Goal: Task Accomplishment & Management: Manage account settings

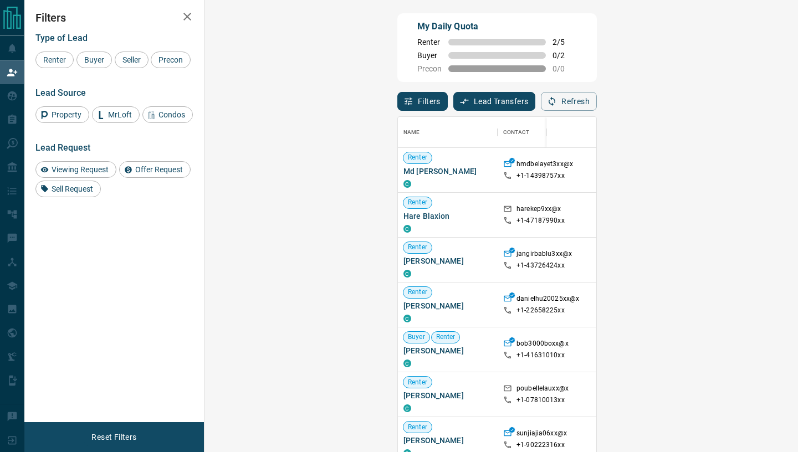
scroll to position [343, 569]
click at [186, 19] on icon "button" at bounding box center [187, 16] width 13 height 13
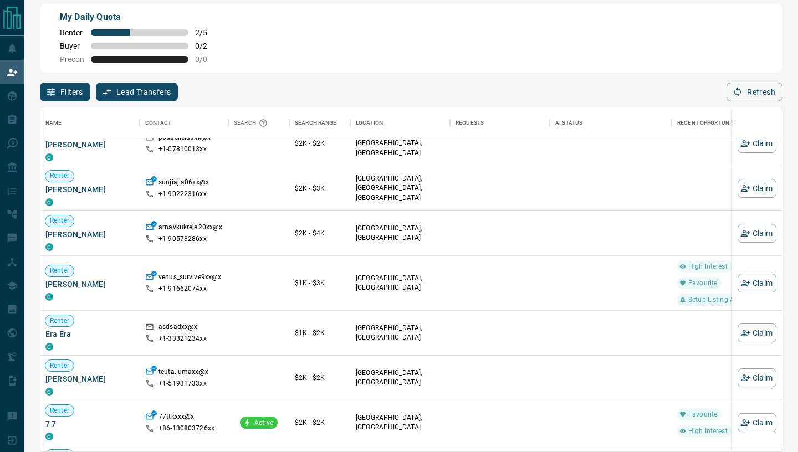
scroll to position [250, 1]
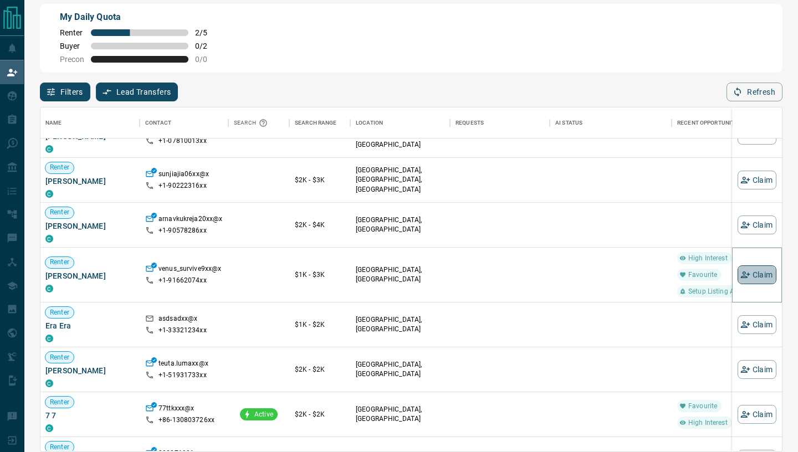
click at [747, 274] on icon "button" at bounding box center [744, 274] width 9 height 7
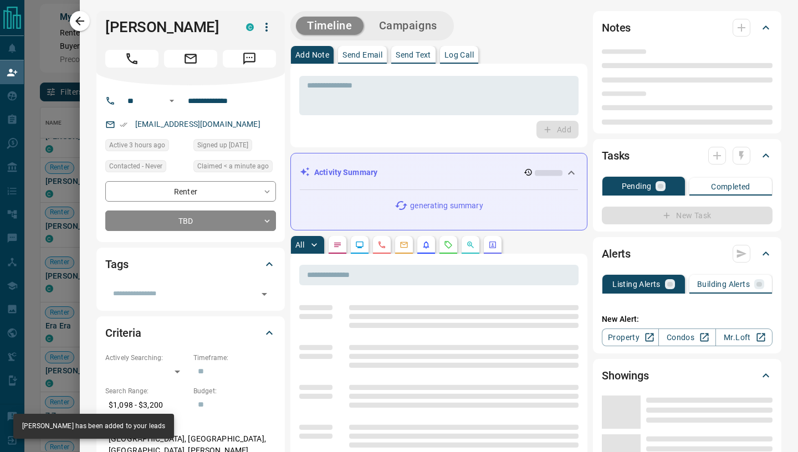
type input "**"
type input "**********"
type input "**"
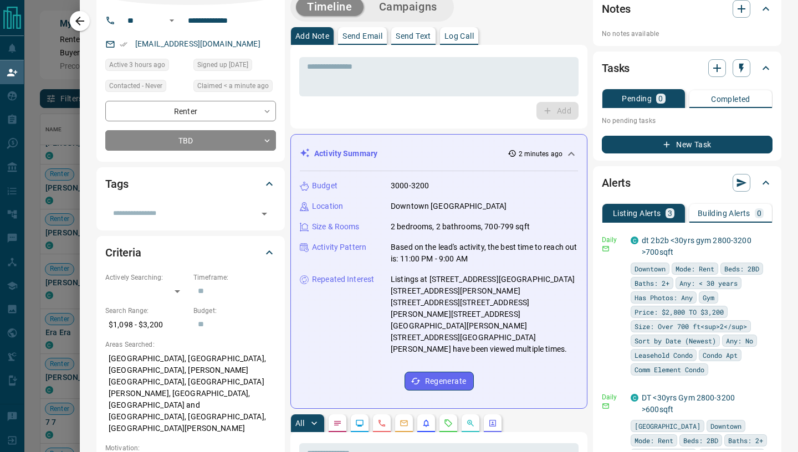
scroll to position [0, 0]
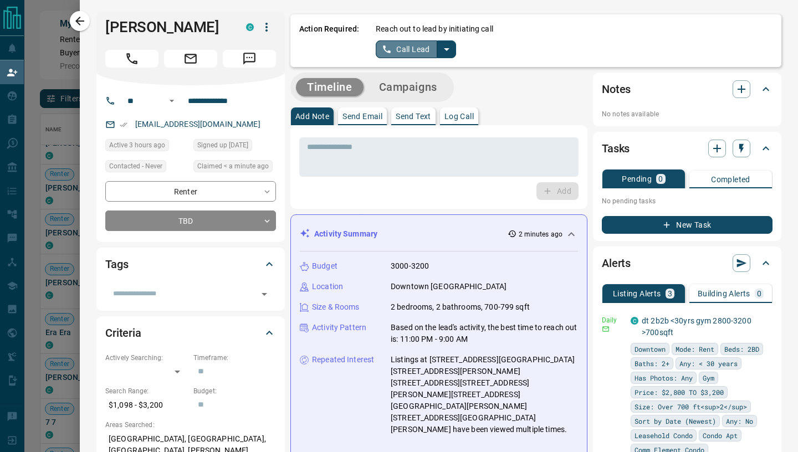
click at [406, 45] on button "Call Lead" at bounding box center [406, 49] width 61 height 18
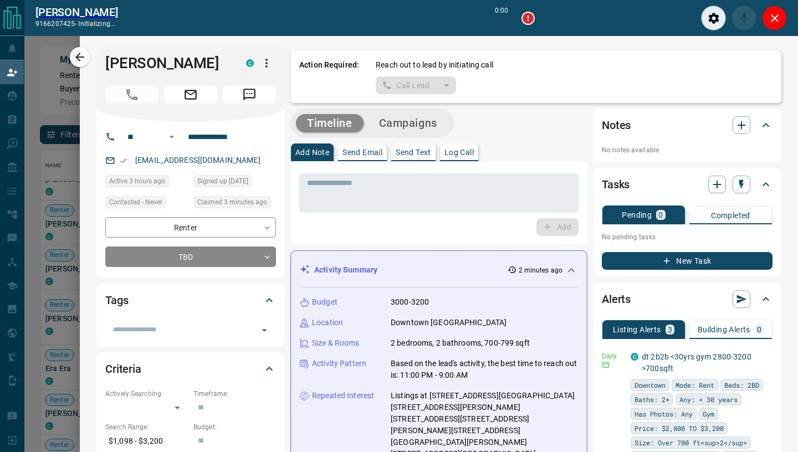
scroll to position [316, 741]
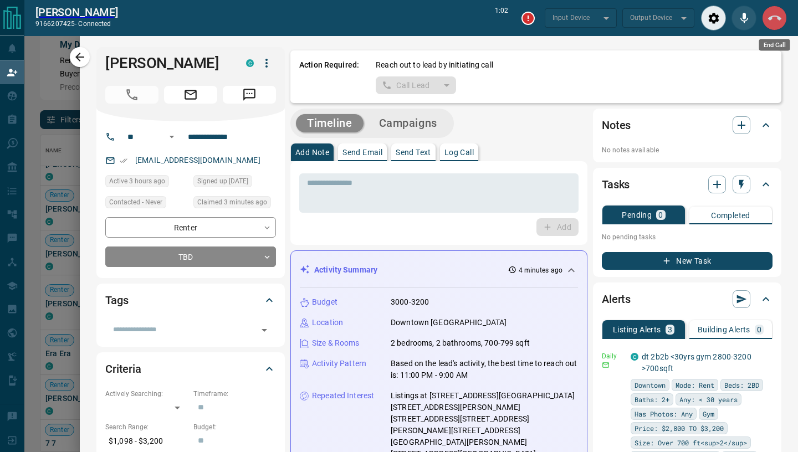
click at [775, 23] on icon "End Call" at bounding box center [774, 18] width 13 height 13
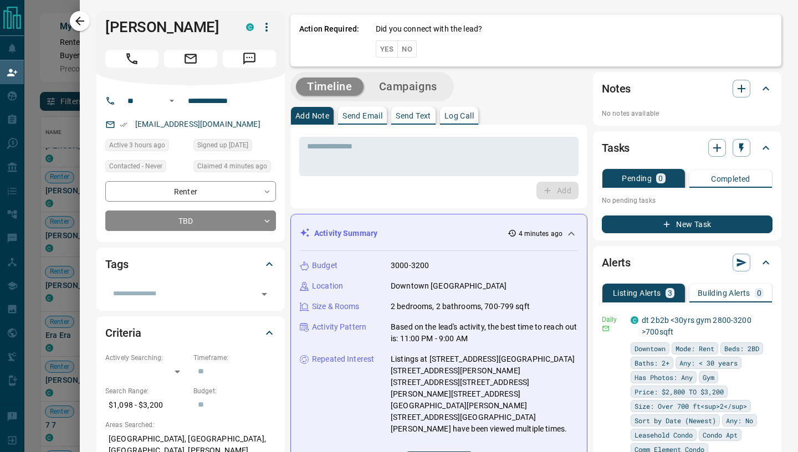
scroll to position [343, 741]
click at [387, 50] on button "Yes" at bounding box center [387, 48] width 22 height 17
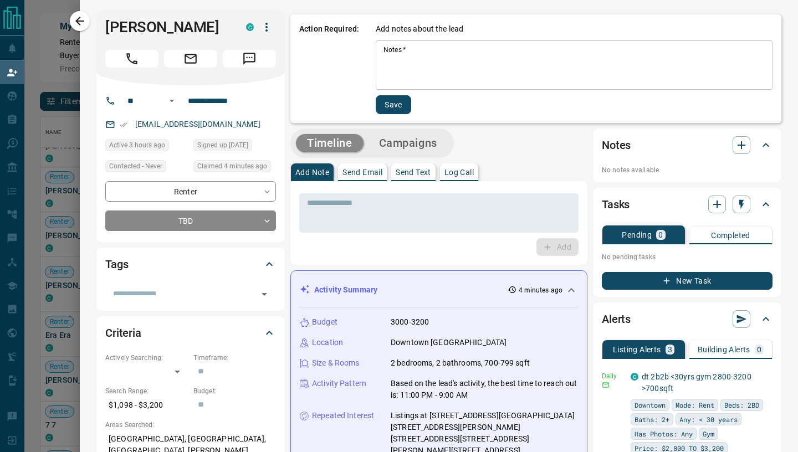
click at [405, 66] on textarea "Notes   *" at bounding box center [573, 65] width 381 height 40
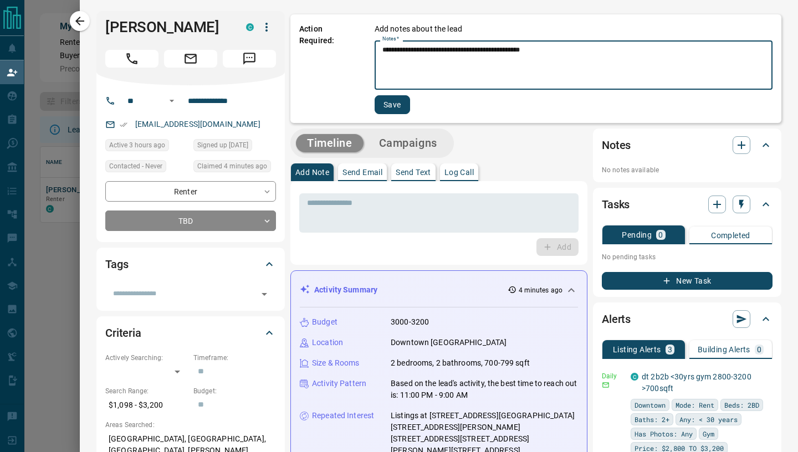
scroll to position [1, 1]
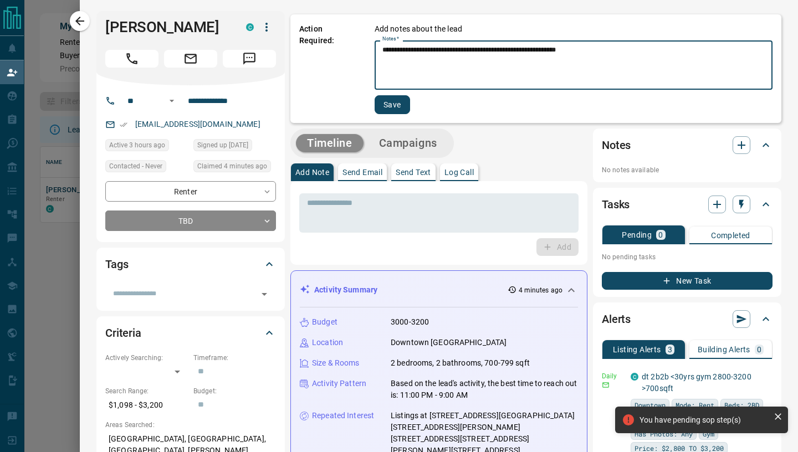
type textarea "**********"
click at [390, 105] on button "Save" at bounding box center [391, 104] width 35 height 19
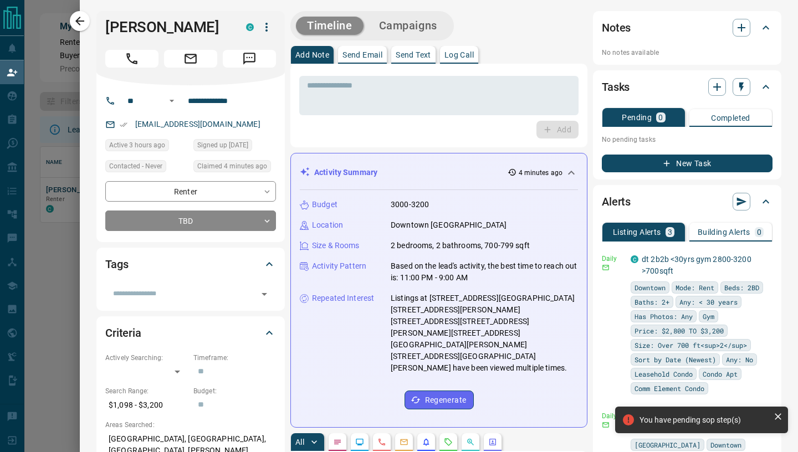
click at [360, 60] on button "Send Email" at bounding box center [362, 55] width 49 height 18
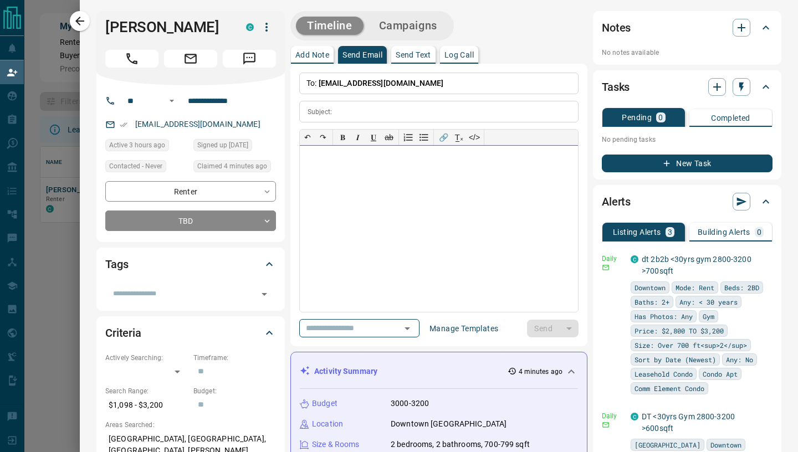
click at [344, 196] on div at bounding box center [439, 229] width 278 height 166
paste div
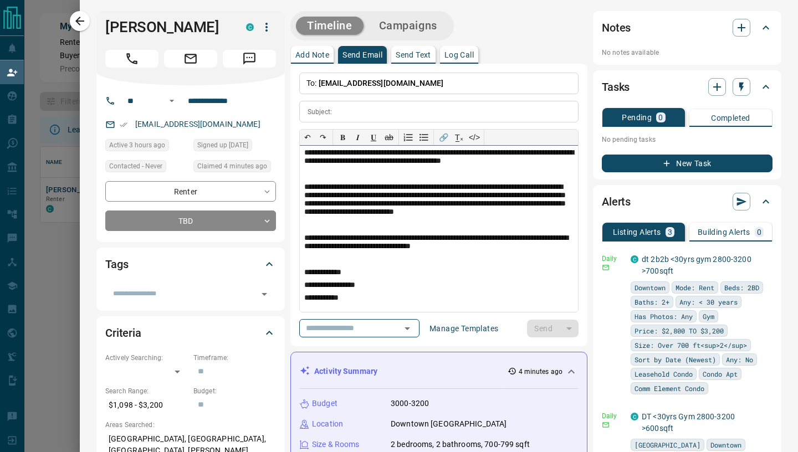
scroll to position [0, 0]
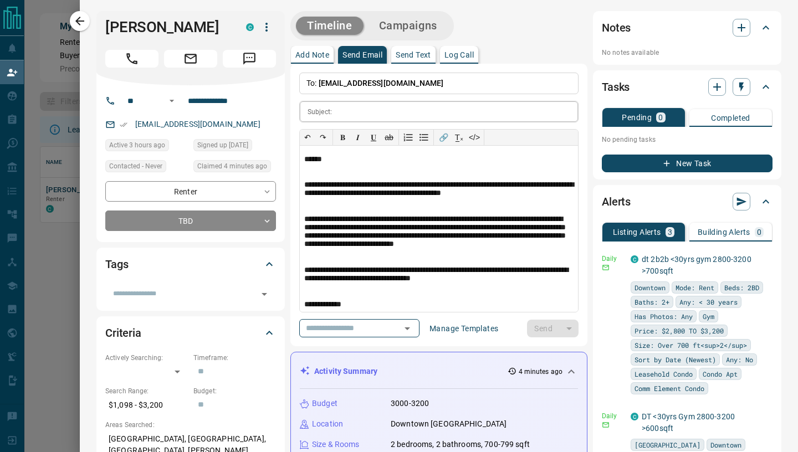
click at [348, 111] on input "text" at bounding box center [457, 111] width 242 height 20
paste input "**********"
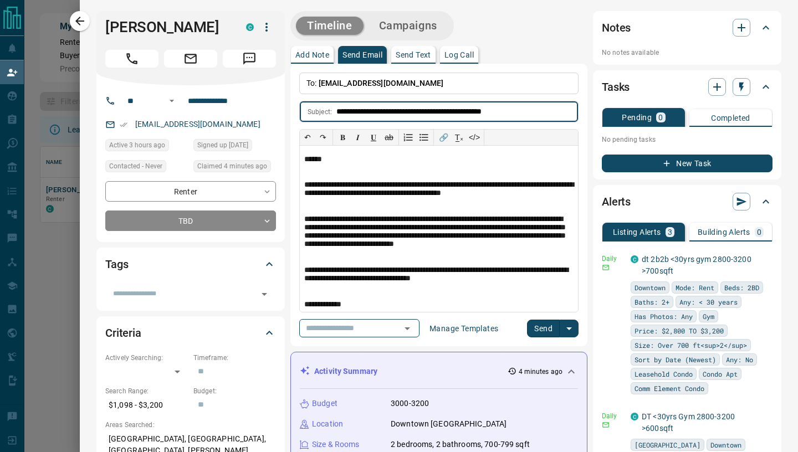
type input "**********"
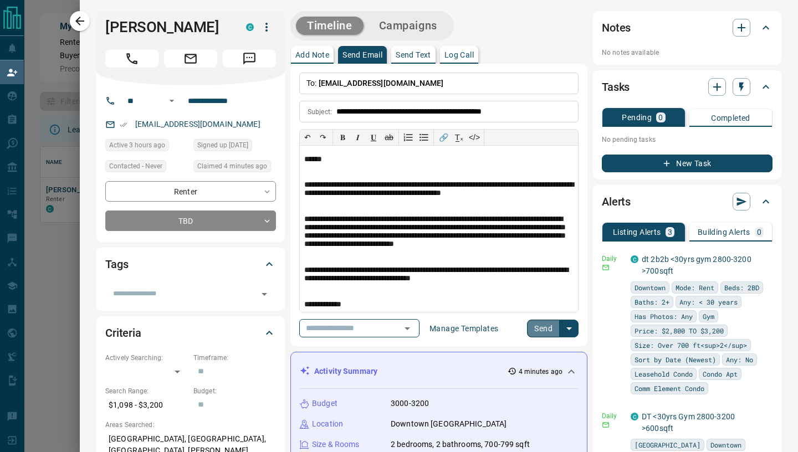
click at [538, 333] on button "Send" at bounding box center [543, 329] width 33 height 18
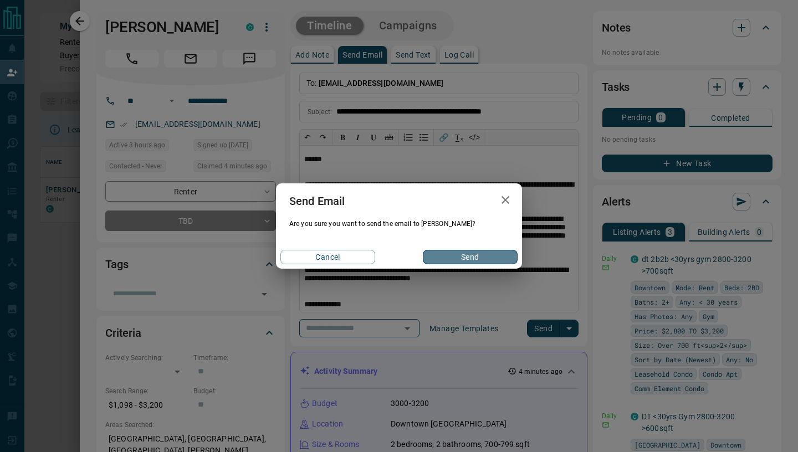
click at [472, 262] on button "Send" at bounding box center [470, 257] width 95 height 14
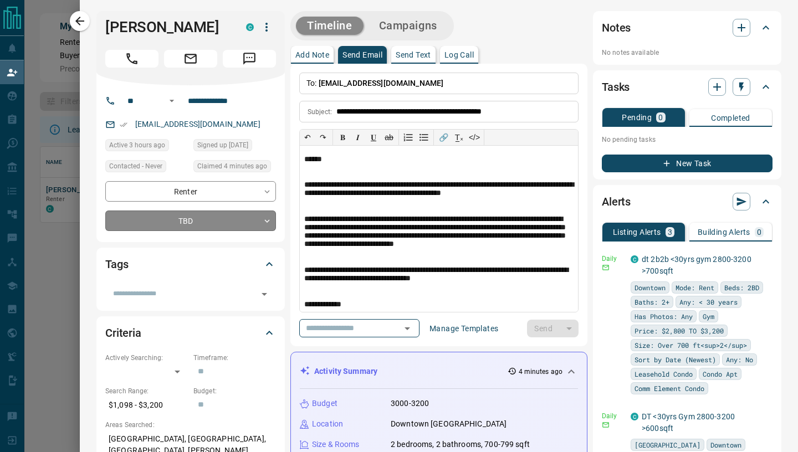
click at [260, 222] on body "**********" at bounding box center [399, 192] width 798 height 384
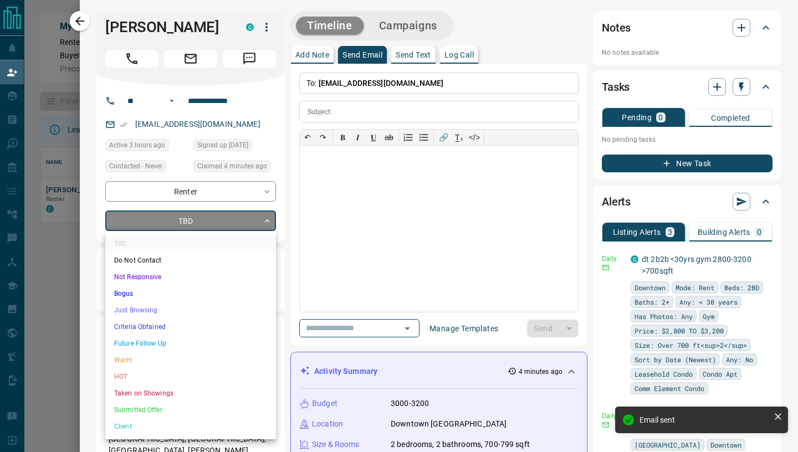
click at [176, 310] on li "Just Browsing" at bounding box center [190, 310] width 171 height 17
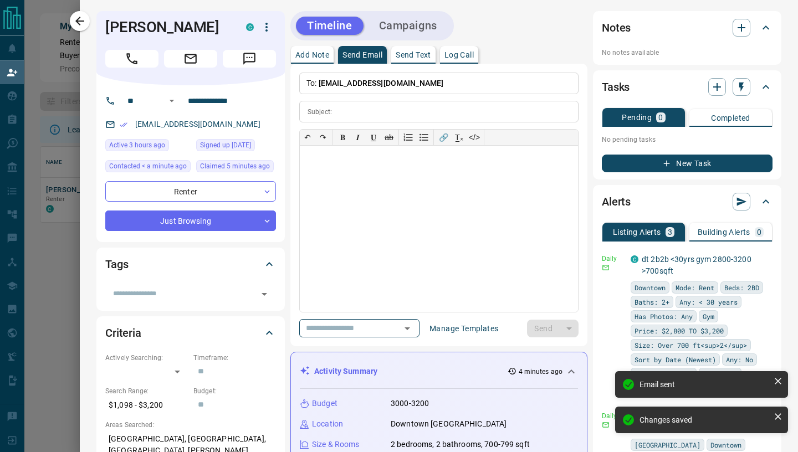
type input "*"
click at [80, 29] on button "button" at bounding box center [80, 21] width 20 height 20
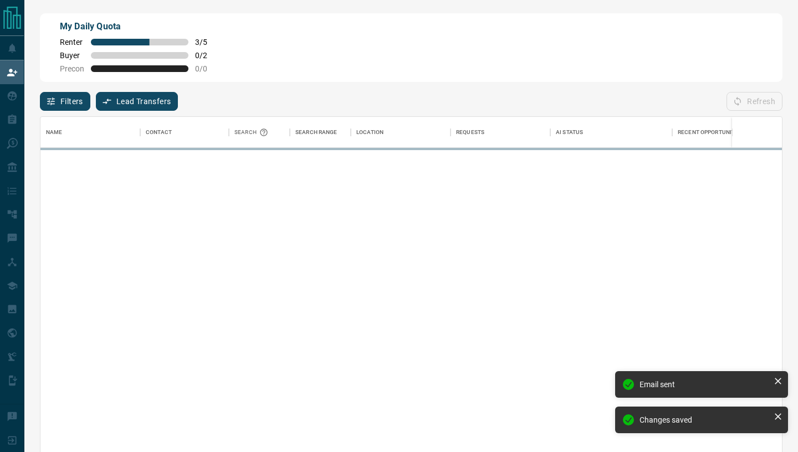
scroll to position [343, 741]
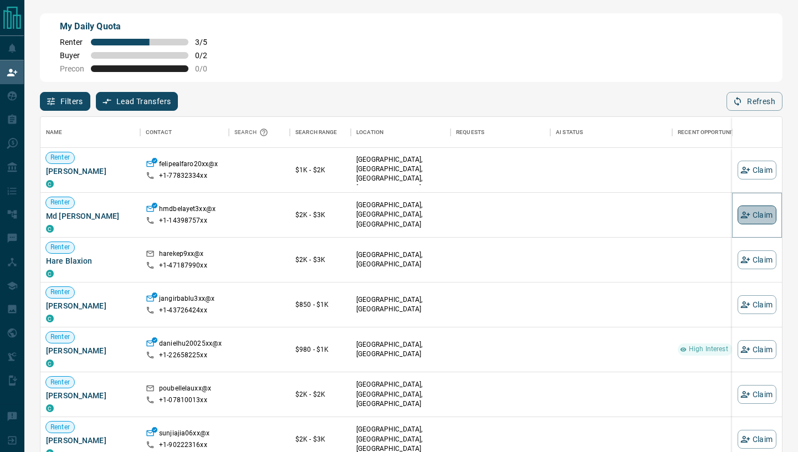
click at [758, 224] on button "Claim" at bounding box center [756, 215] width 39 height 19
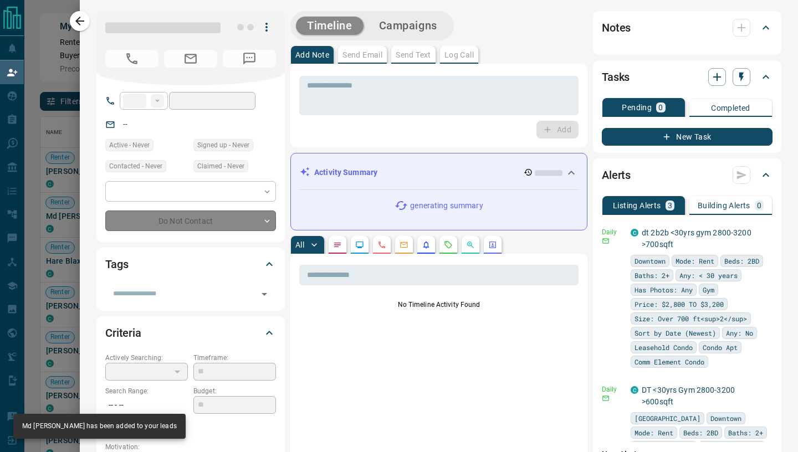
type input "**"
type input "**********"
type input "**"
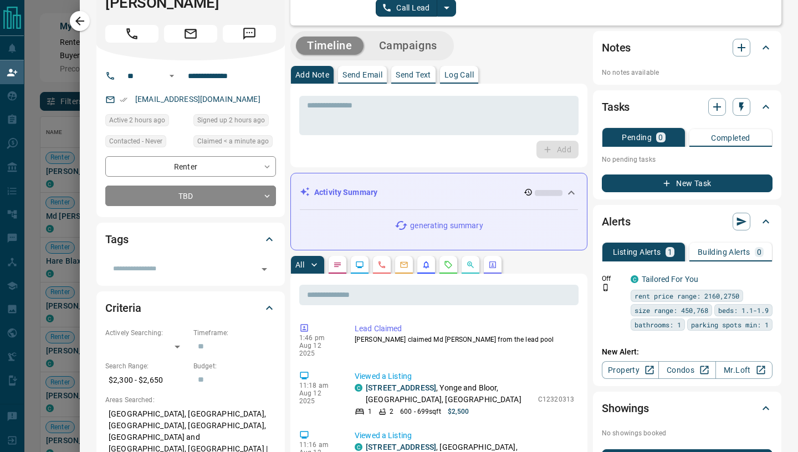
scroll to position [0, 0]
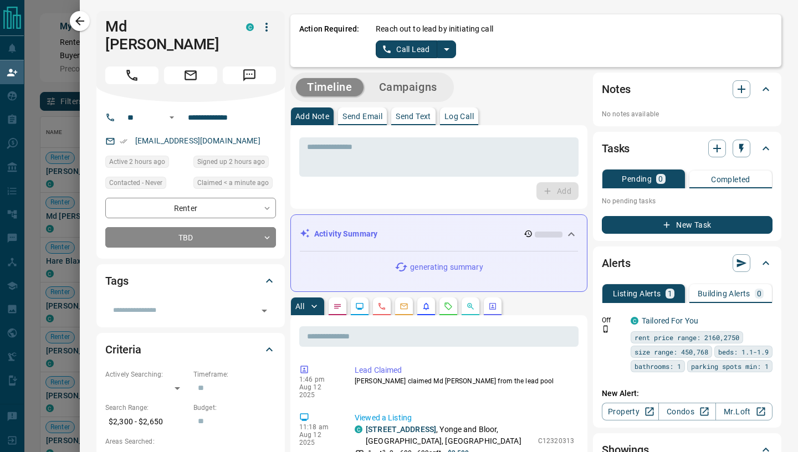
click at [400, 49] on button "Call Lead" at bounding box center [406, 49] width 61 height 18
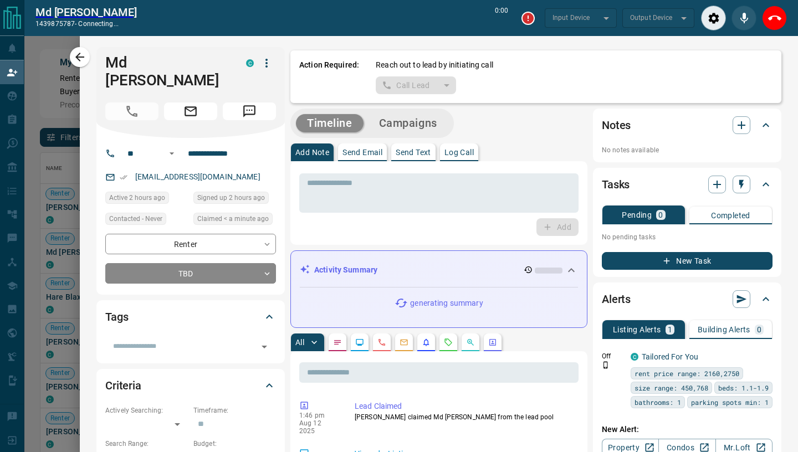
scroll to position [316, 741]
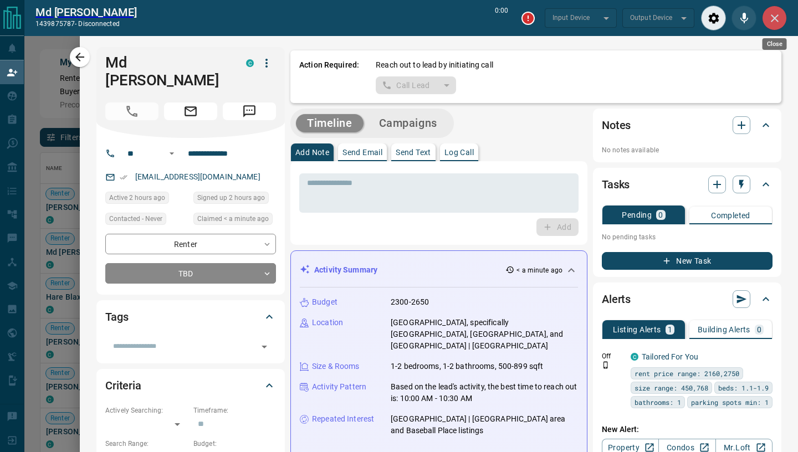
click at [776, 17] on icon "Close" at bounding box center [775, 18] width 8 height 8
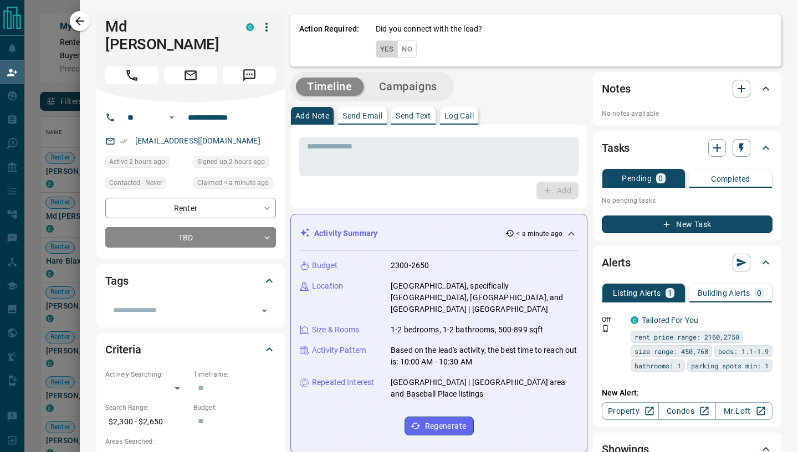
click at [389, 50] on button "Yes" at bounding box center [387, 48] width 22 height 17
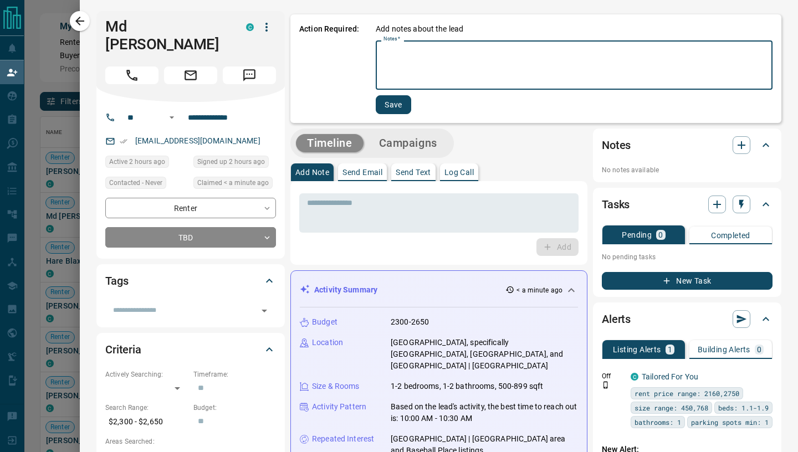
click at [389, 50] on textarea "Notes   *" at bounding box center [573, 65] width 381 height 40
type textarea "**********"
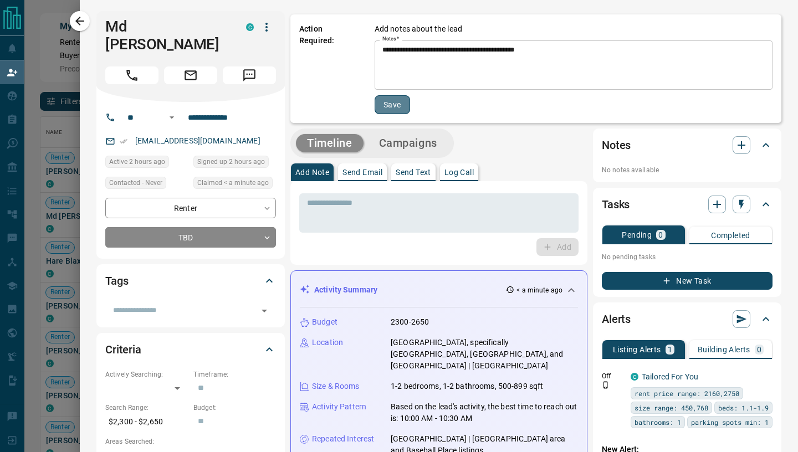
click at [393, 106] on button "Save" at bounding box center [391, 104] width 35 height 19
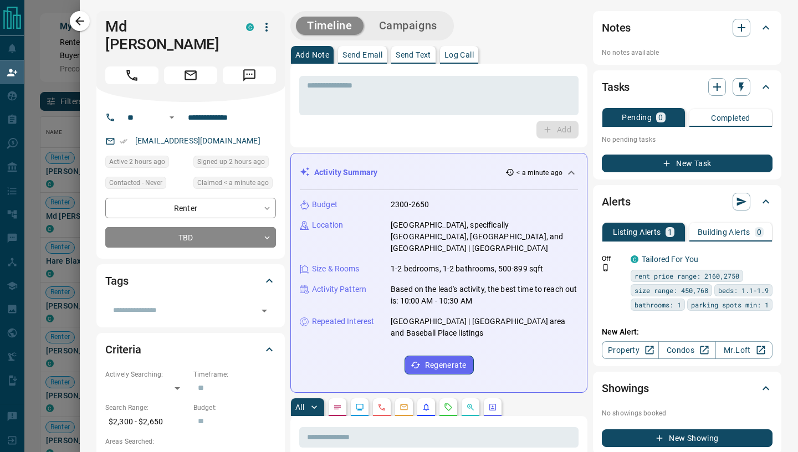
click at [349, 54] on p "Send Email" at bounding box center [362, 55] width 40 height 8
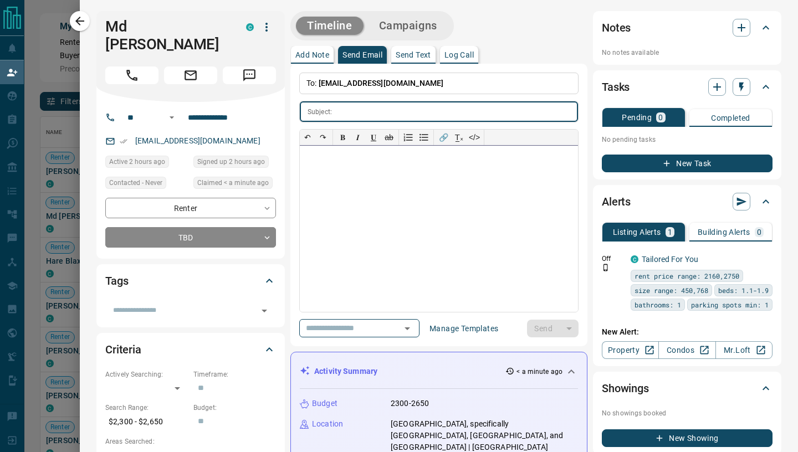
click at [341, 177] on div at bounding box center [439, 229] width 278 height 166
paste div
click at [360, 116] on input "text" at bounding box center [457, 111] width 242 height 20
paste input "**********"
type input "**********"
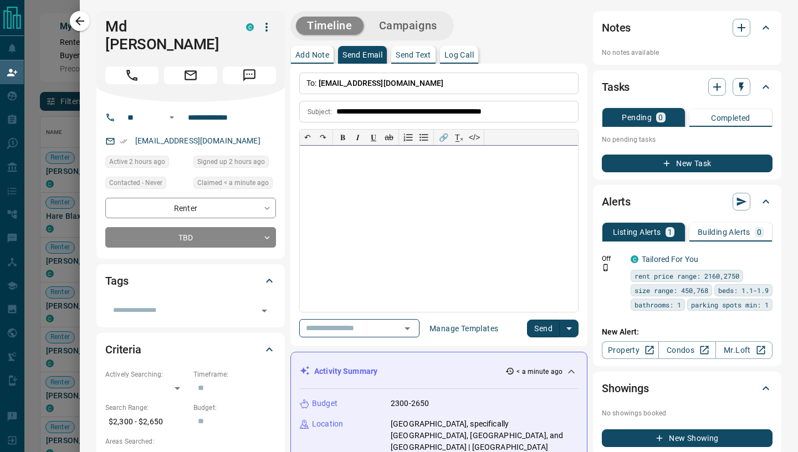
click at [356, 181] on div at bounding box center [439, 229] width 278 height 166
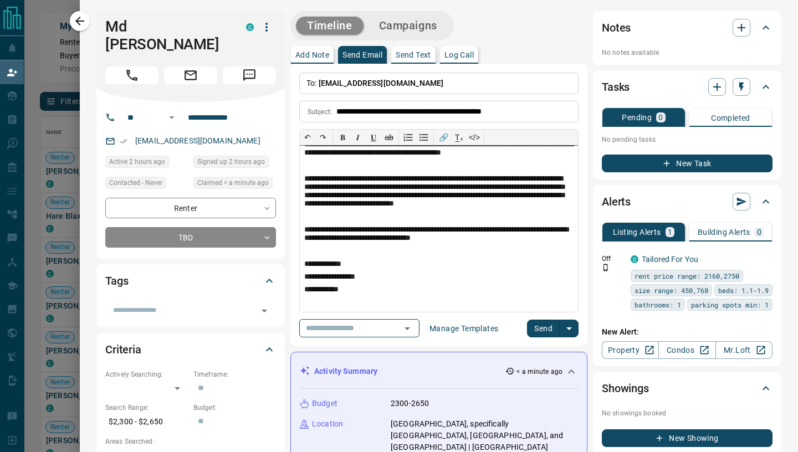
scroll to position [0, 0]
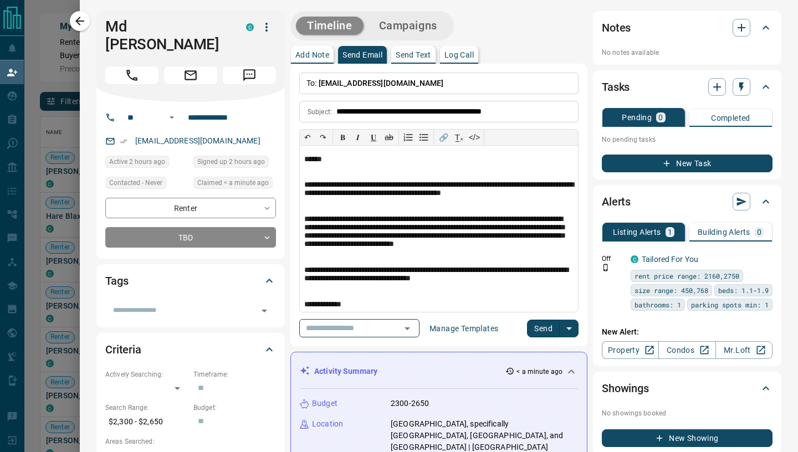
click at [547, 332] on button "Send" at bounding box center [543, 329] width 33 height 18
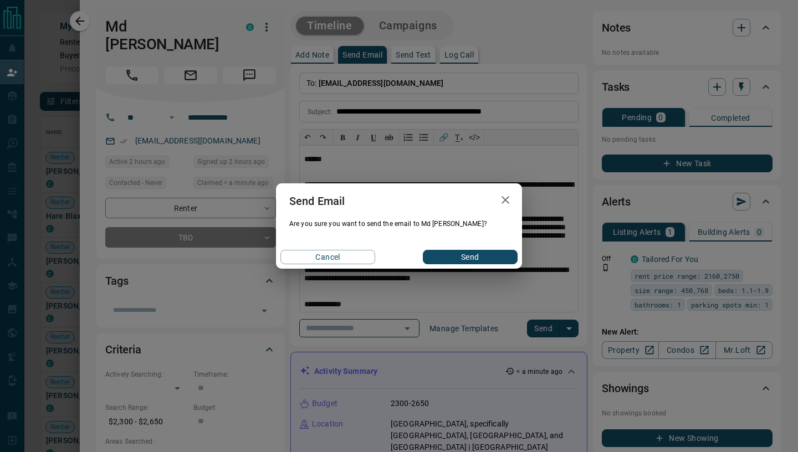
click at [494, 265] on div "Cancel Send" at bounding box center [399, 256] width 246 height 23
click at [490, 255] on button "Send" at bounding box center [470, 257] width 95 height 14
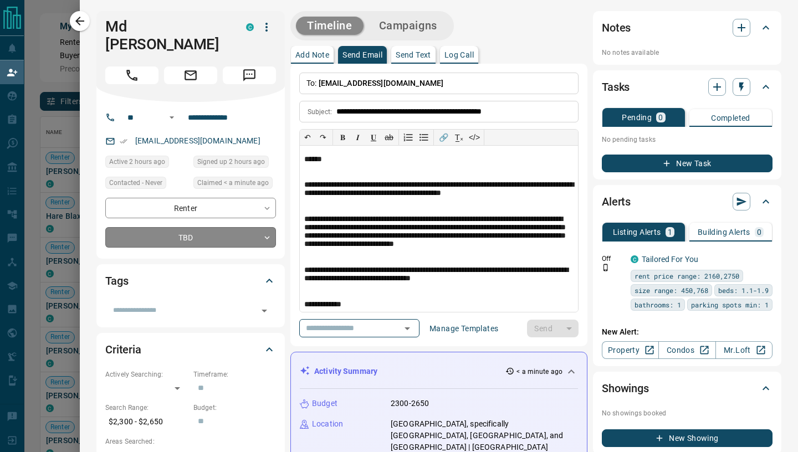
click at [262, 234] on body "Lead Transfers Claim Leads My Leads Tasks Opportunities Deals Campaigns Automat…" at bounding box center [399, 192] width 798 height 384
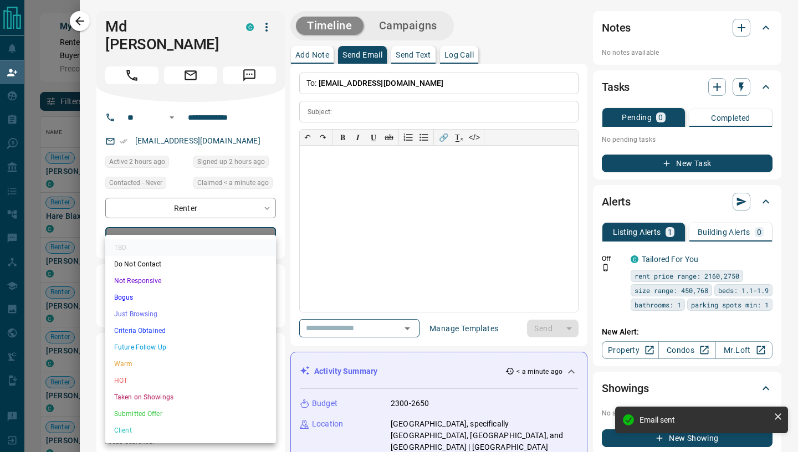
click at [178, 314] on li "Just Browsing" at bounding box center [190, 314] width 171 height 17
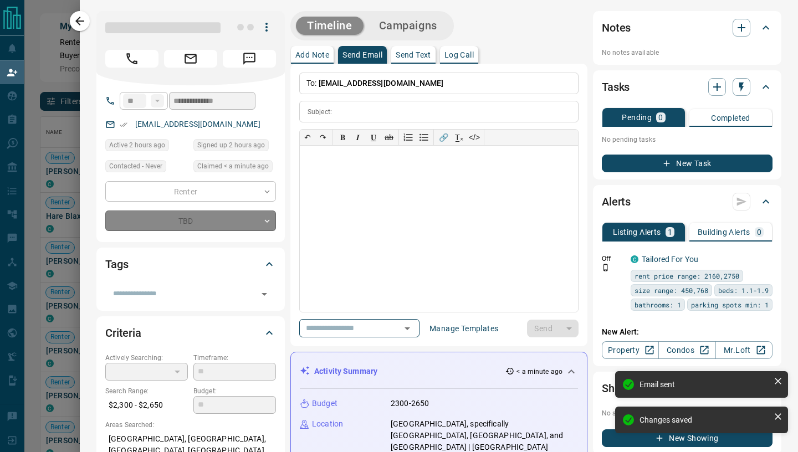
type input "*"
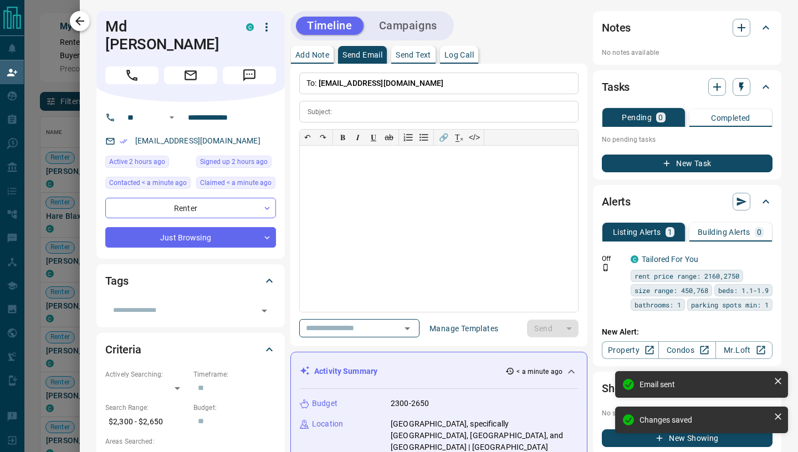
click at [78, 26] on icon "button" at bounding box center [79, 20] width 13 height 13
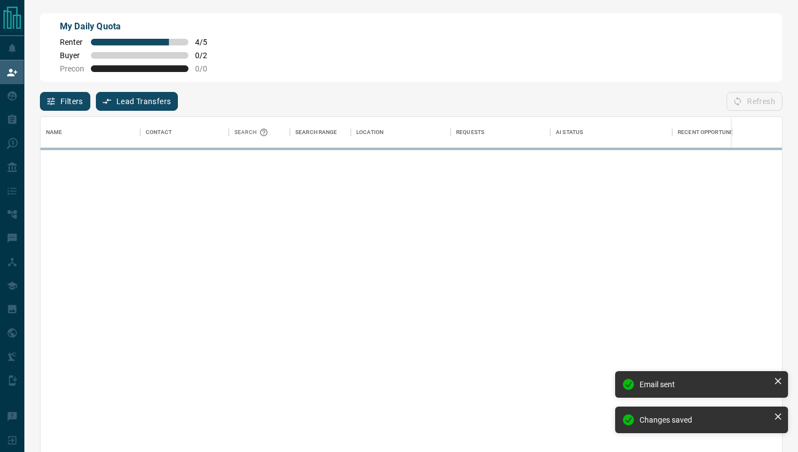
scroll to position [343, 741]
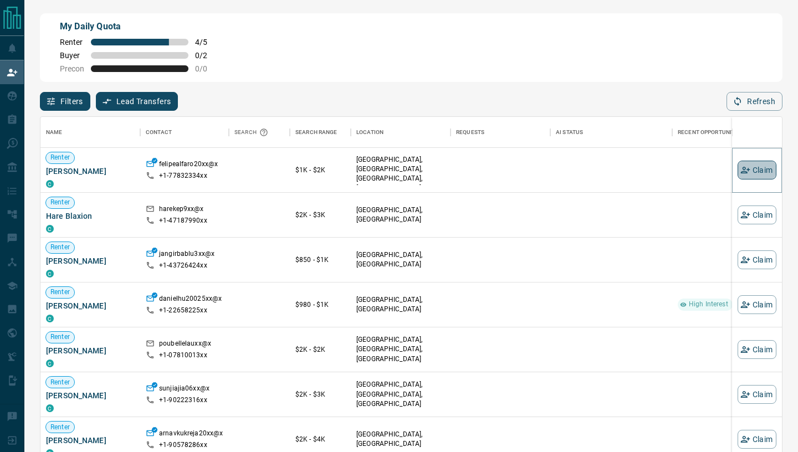
click at [758, 172] on button "Claim" at bounding box center [756, 170] width 39 height 19
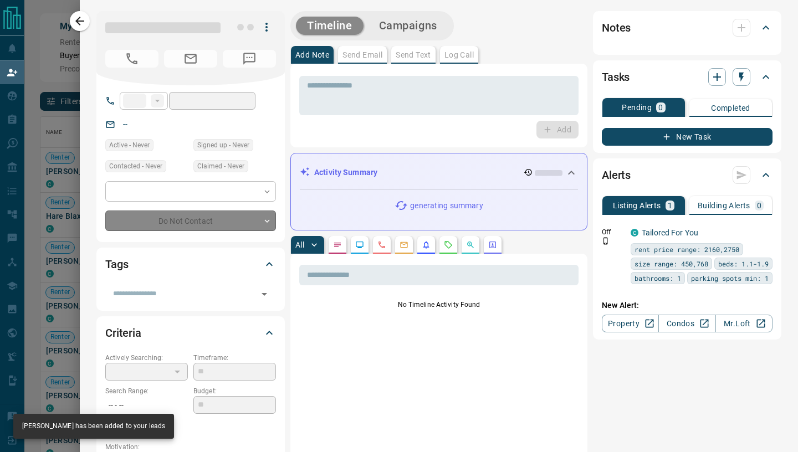
type input "**"
type input "**********"
type input "**"
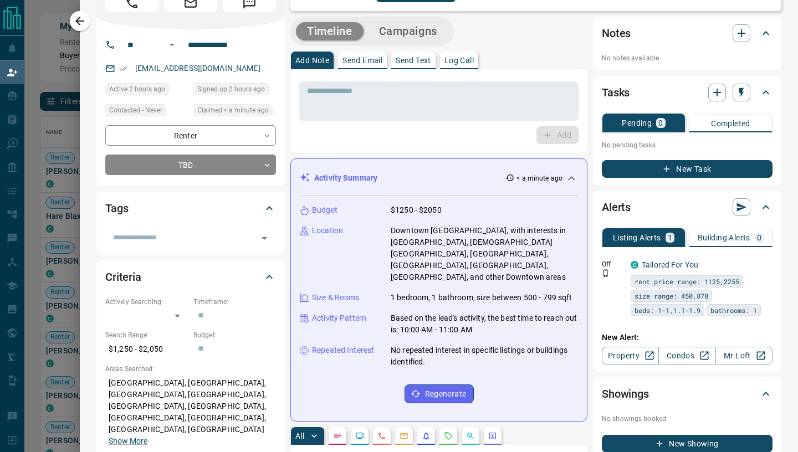
scroll to position [0, 0]
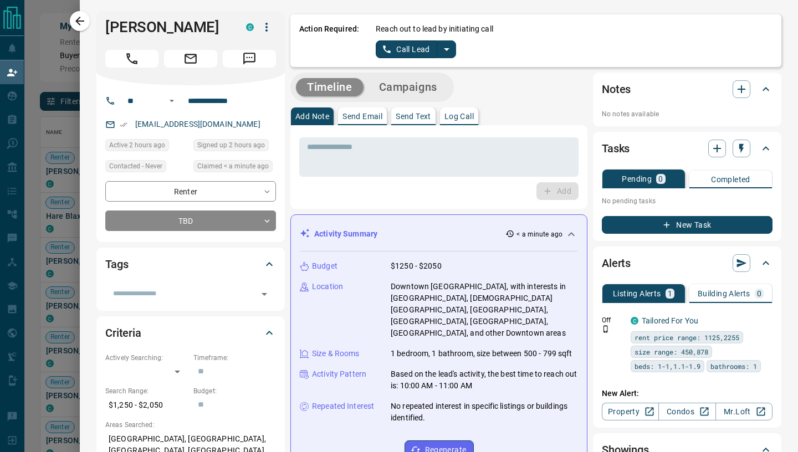
click at [398, 47] on button "Call Lead" at bounding box center [406, 49] width 61 height 18
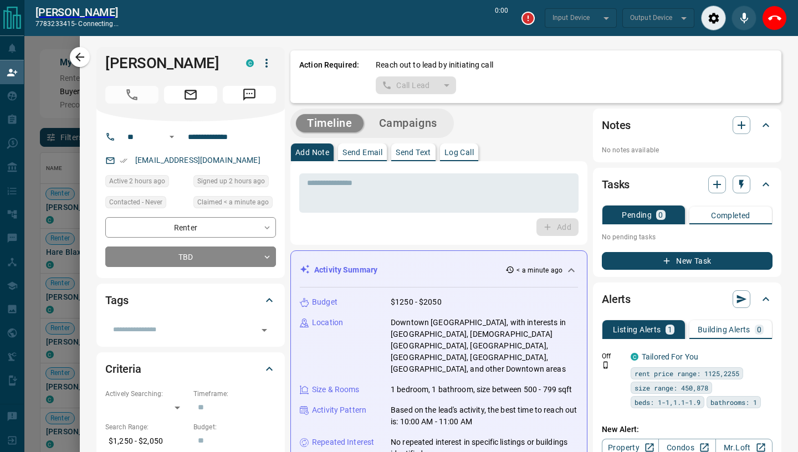
scroll to position [316, 741]
click at [775, 18] on icon "End Call" at bounding box center [774, 18] width 13 height 13
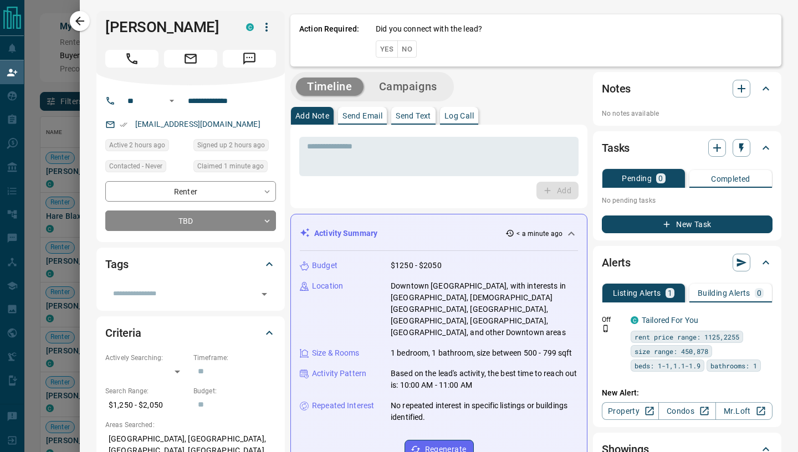
scroll to position [343, 741]
click at [387, 50] on button "Yes" at bounding box center [387, 48] width 22 height 17
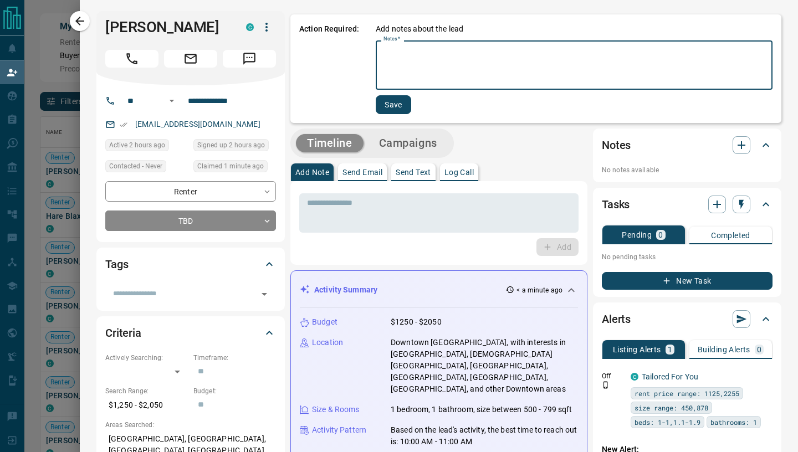
click at [396, 70] on textarea "Notes   *" at bounding box center [573, 65] width 381 height 40
type textarea "**********"
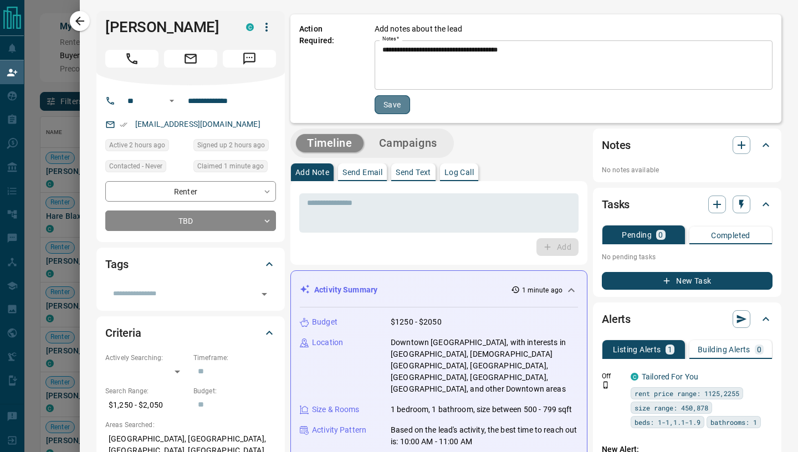
click at [393, 104] on button "Save" at bounding box center [391, 104] width 35 height 19
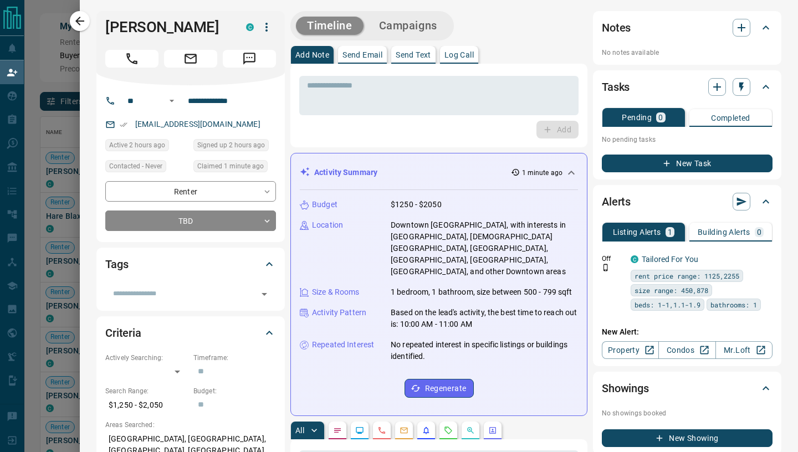
click at [356, 52] on p "Send Email" at bounding box center [362, 55] width 40 height 8
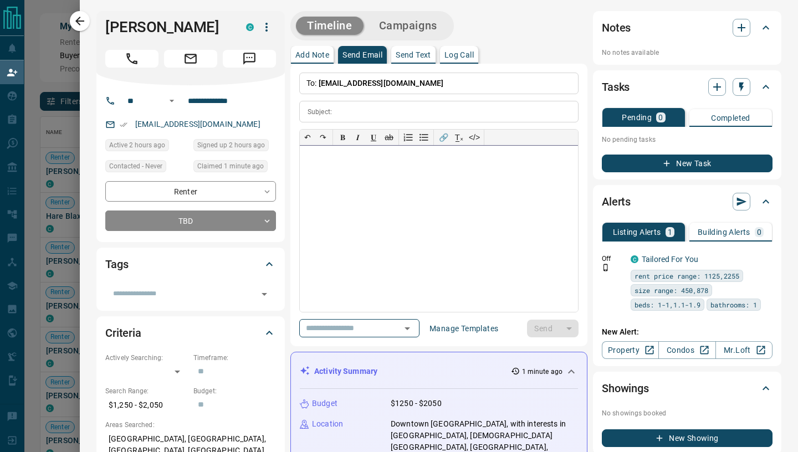
click at [341, 178] on div at bounding box center [439, 229] width 278 height 166
paste div
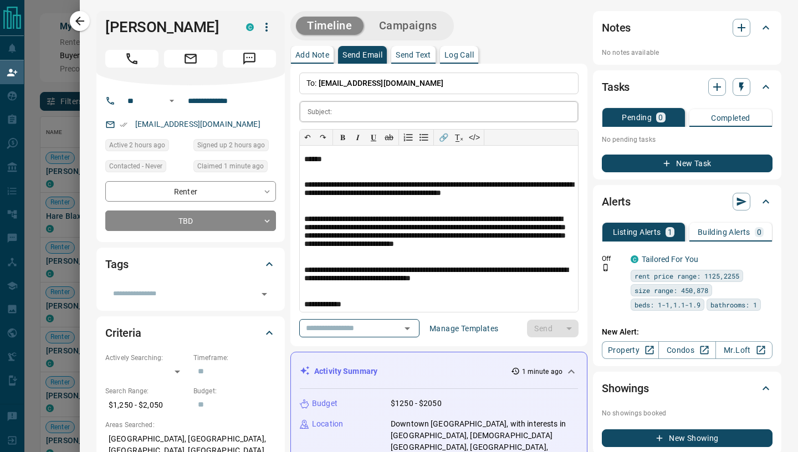
click at [345, 111] on input "text" at bounding box center [457, 111] width 242 height 20
paste input "**********"
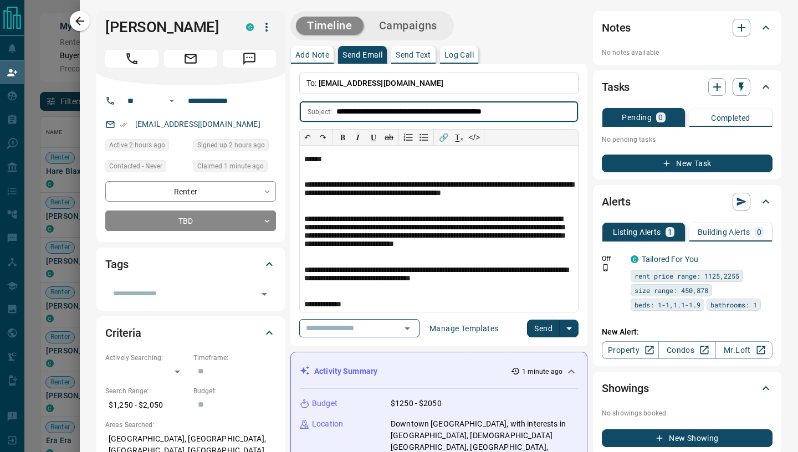
type input "**********"
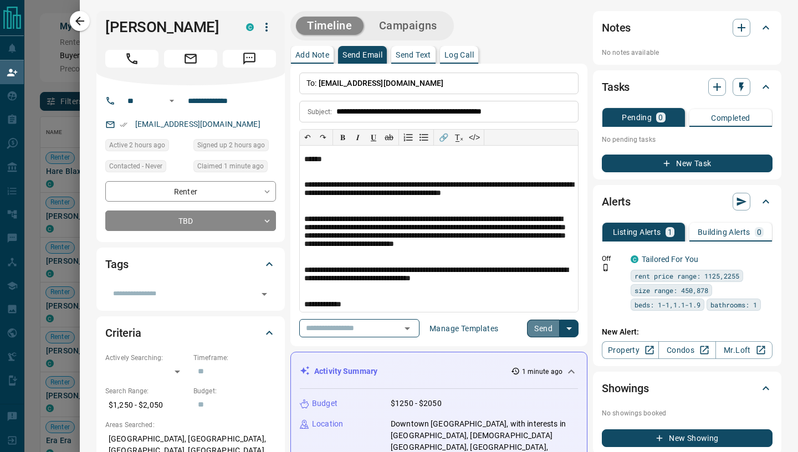
click at [543, 329] on button "Send" at bounding box center [543, 329] width 33 height 18
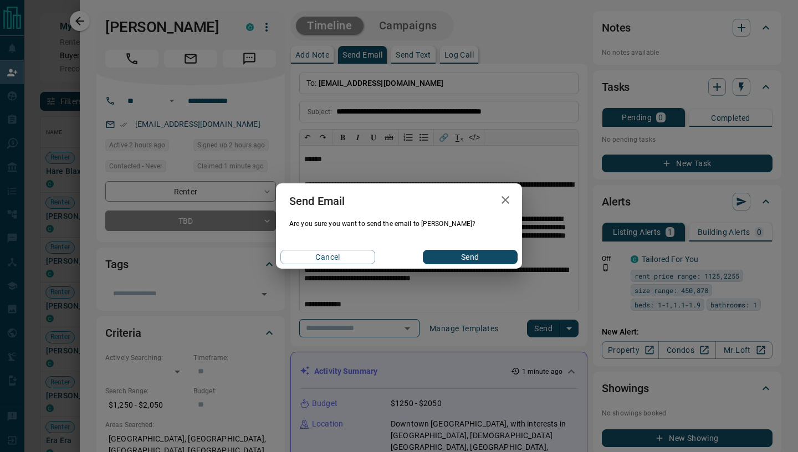
click at [473, 256] on button "Send" at bounding box center [470, 257] width 95 height 14
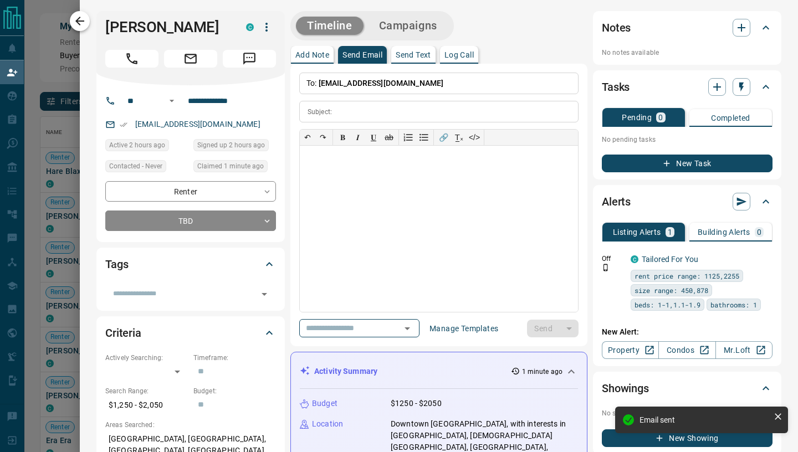
click at [83, 20] on icon "button" at bounding box center [79, 21] width 9 height 9
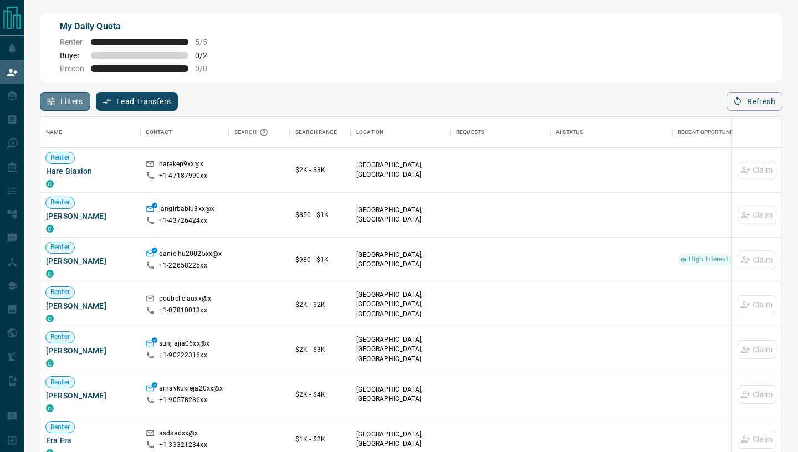
click at [57, 110] on button "Filters" at bounding box center [65, 101] width 50 height 19
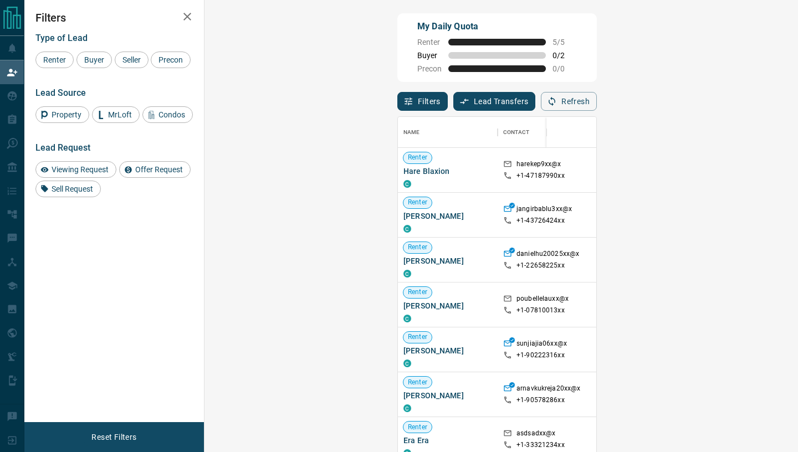
scroll to position [0, 1]
click at [93, 61] on span "Buyer" at bounding box center [94, 59] width 28 height 9
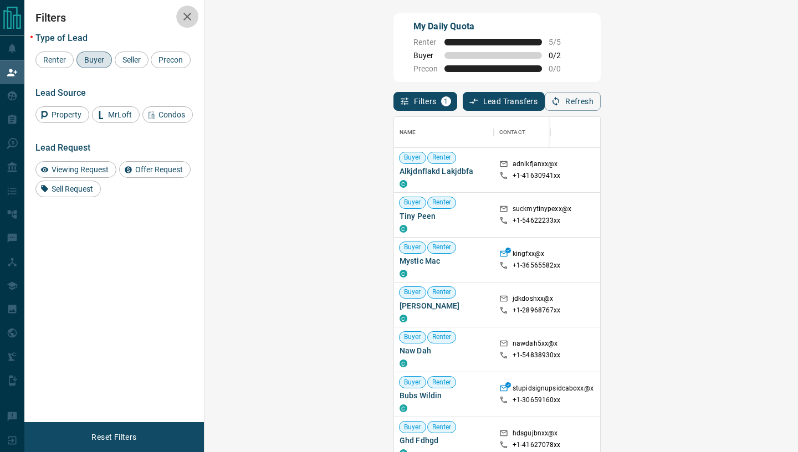
click at [187, 14] on icon "button" at bounding box center [187, 16] width 13 height 13
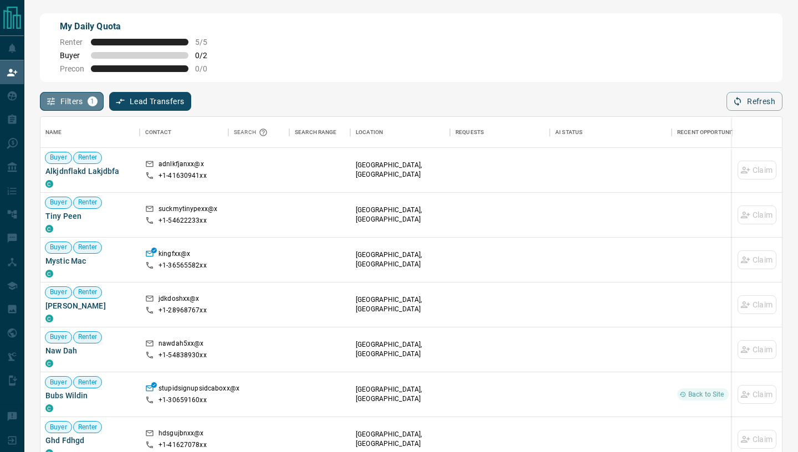
click at [83, 100] on button "Filters 1" at bounding box center [72, 101] width 64 height 19
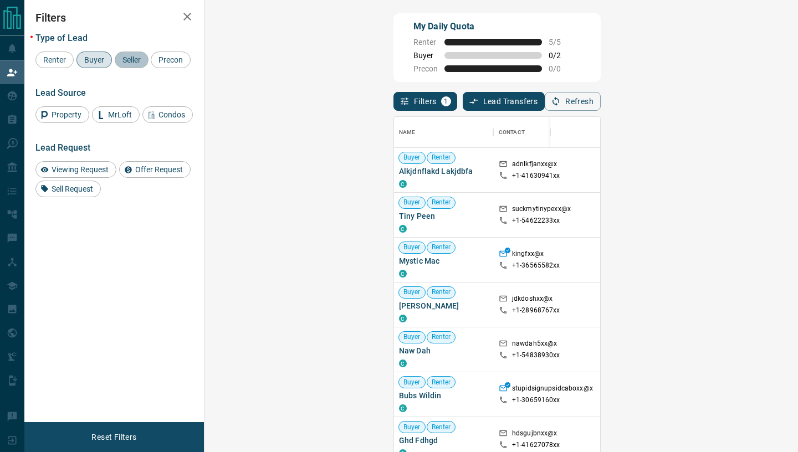
click at [124, 58] on span "Seller" at bounding box center [132, 59] width 26 height 9
click at [95, 58] on span "Buyer" at bounding box center [94, 59] width 28 height 9
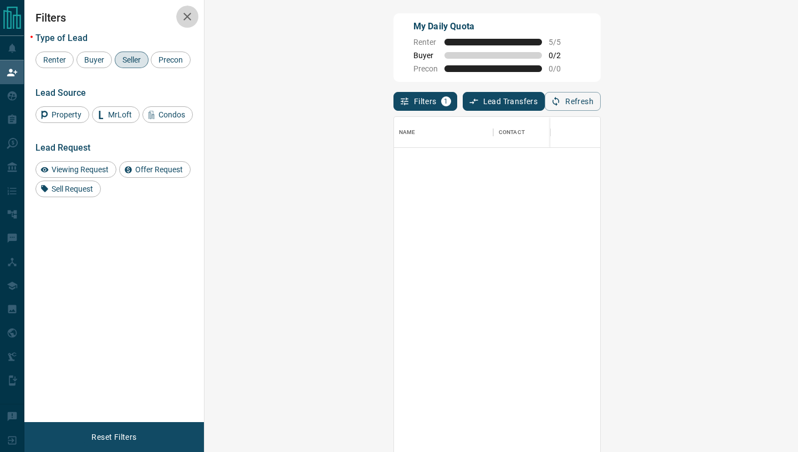
click at [188, 15] on icon "button" at bounding box center [187, 16] width 13 height 13
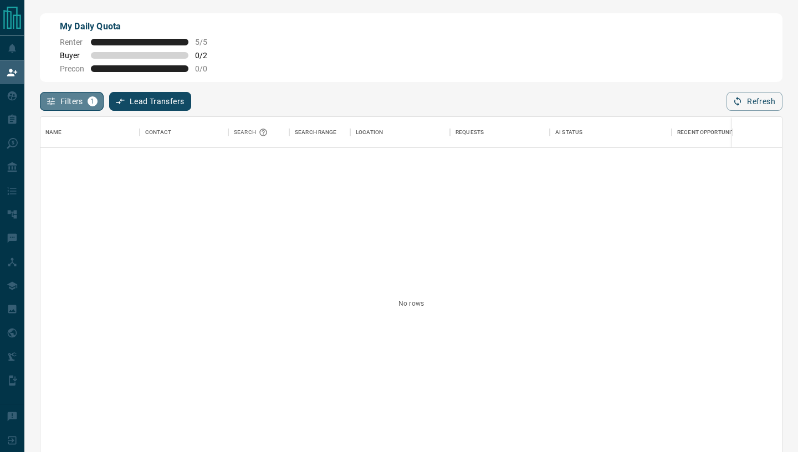
click at [58, 111] on button "Filters 1" at bounding box center [72, 101] width 64 height 19
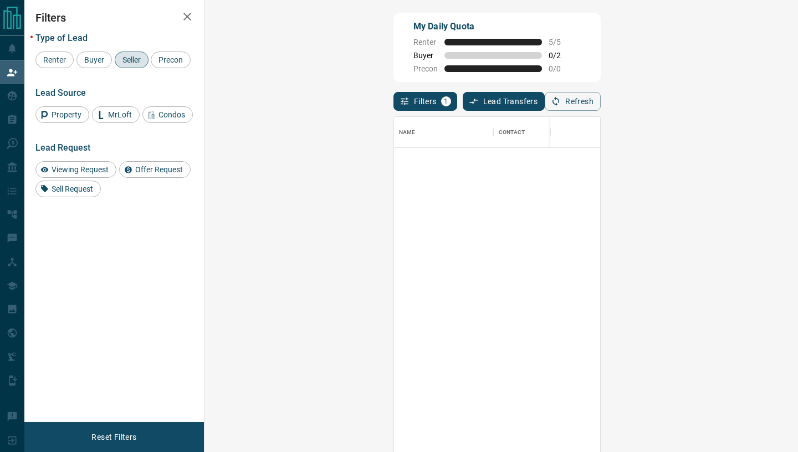
scroll to position [343, 569]
click at [127, 61] on span "Seller" at bounding box center [132, 59] width 26 height 9
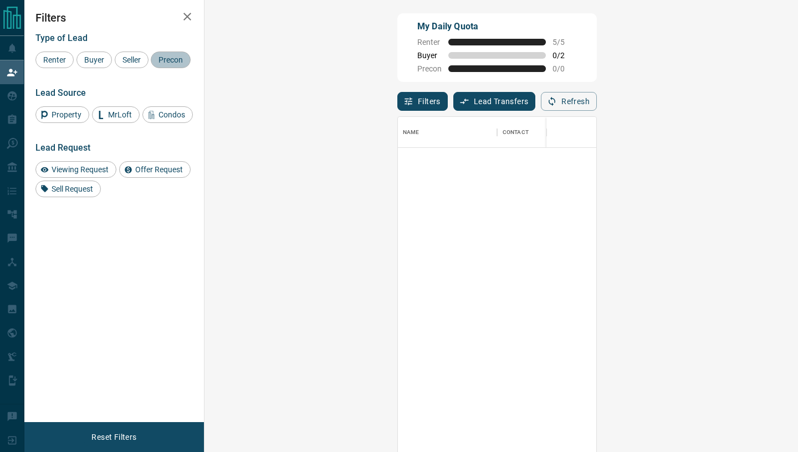
click at [166, 61] on span "Precon" at bounding box center [171, 59] width 32 height 9
click at [165, 64] on span "Precon" at bounding box center [171, 59] width 32 height 9
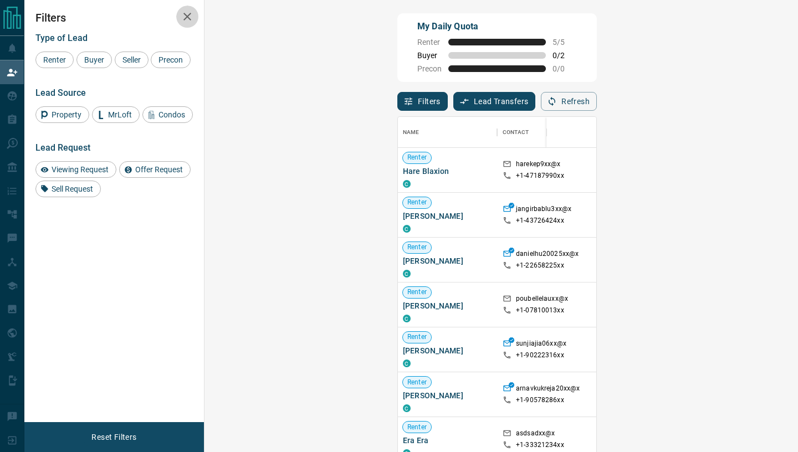
click at [193, 14] on icon "button" at bounding box center [187, 16] width 13 height 13
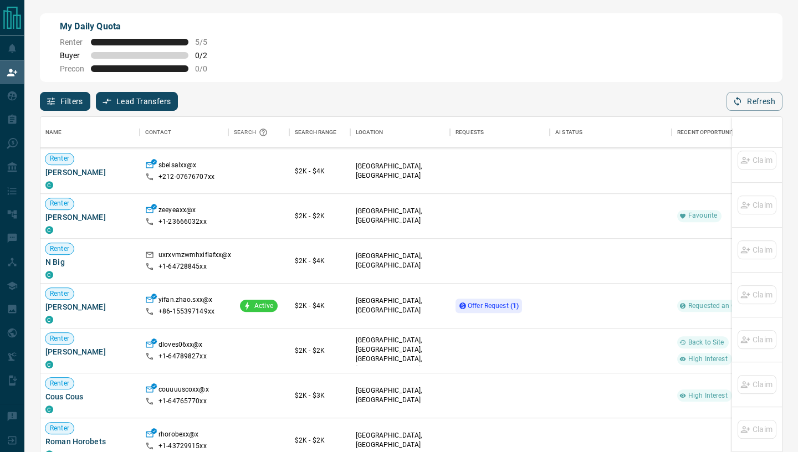
scroll to position [710, 1]
click at [492, 301] on span "Offer Request ( 1 )" at bounding box center [493, 305] width 51 height 8
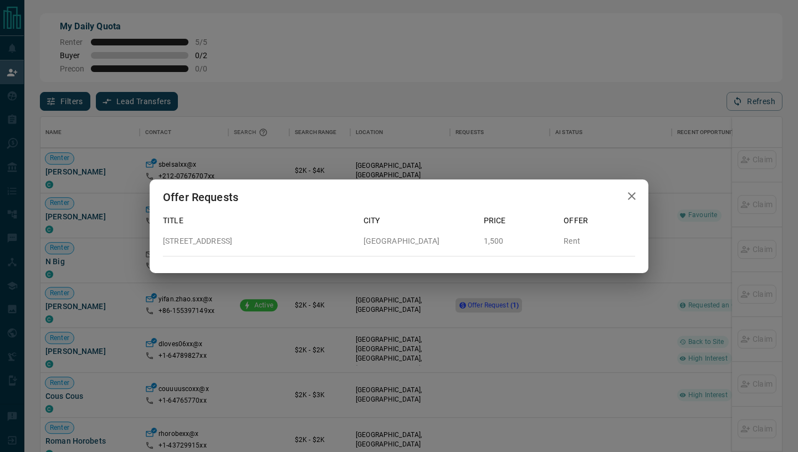
scroll to position [665, 1]
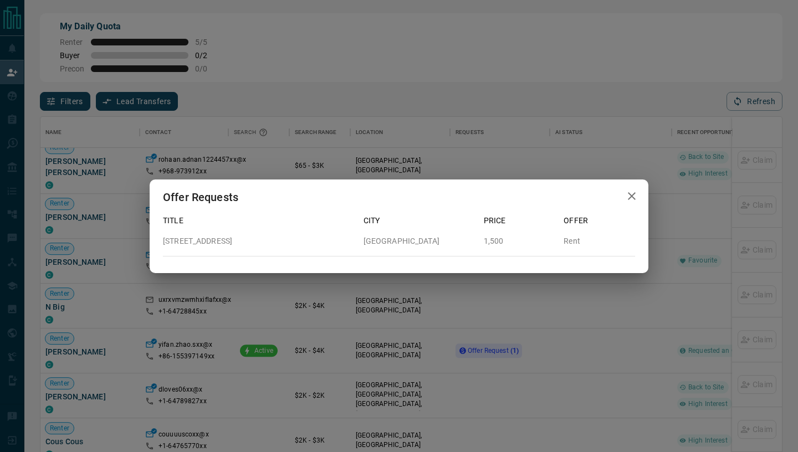
click at [629, 193] on icon "button" at bounding box center [632, 196] width 8 height 8
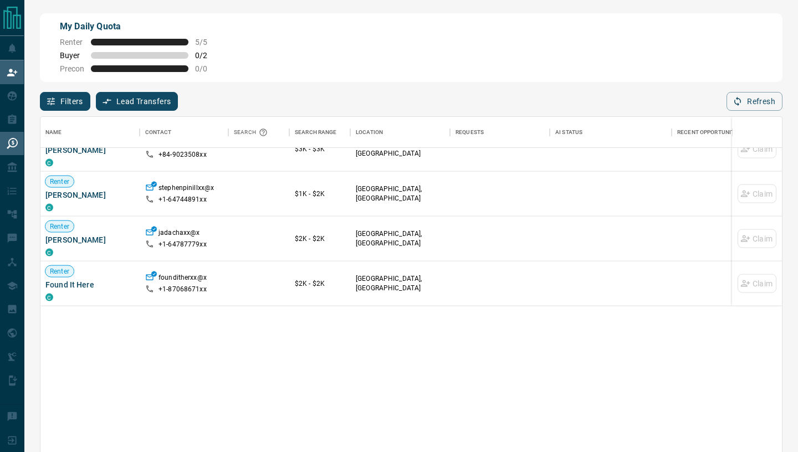
scroll to position [1786, 1]
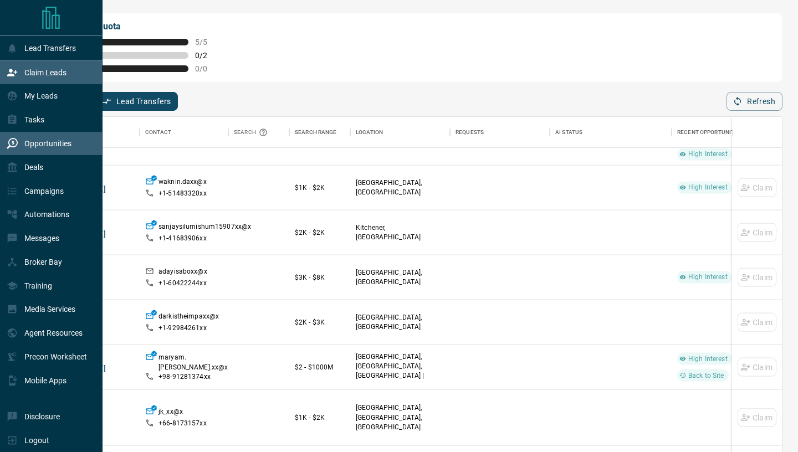
click at [27, 148] on p "Opportunities" at bounding box center [47, 143] width 47 height 9
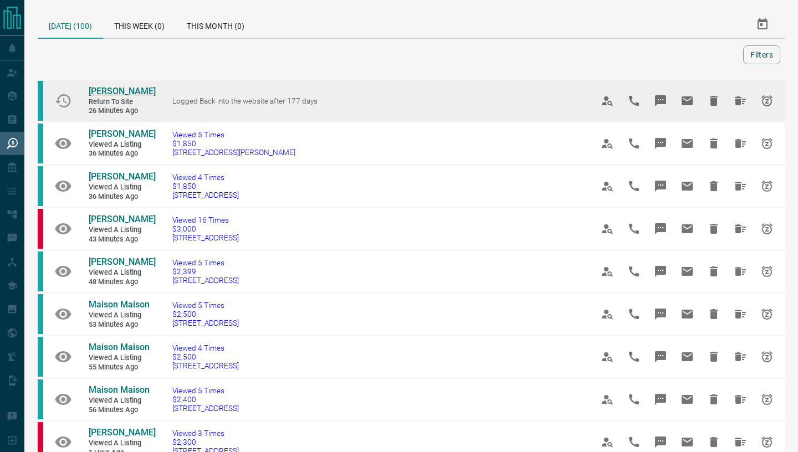
click at [109, 89] on span "[PERSON_NAME]" at bounding box center [122, 91] width 67 height 11
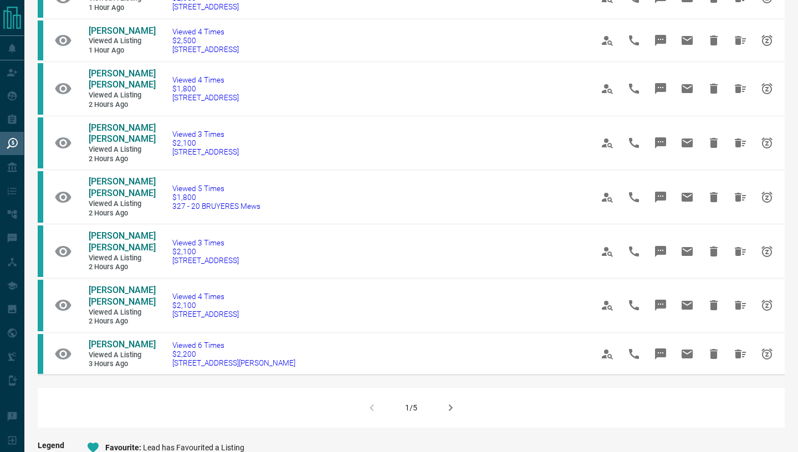
scroll to position [624, 0]
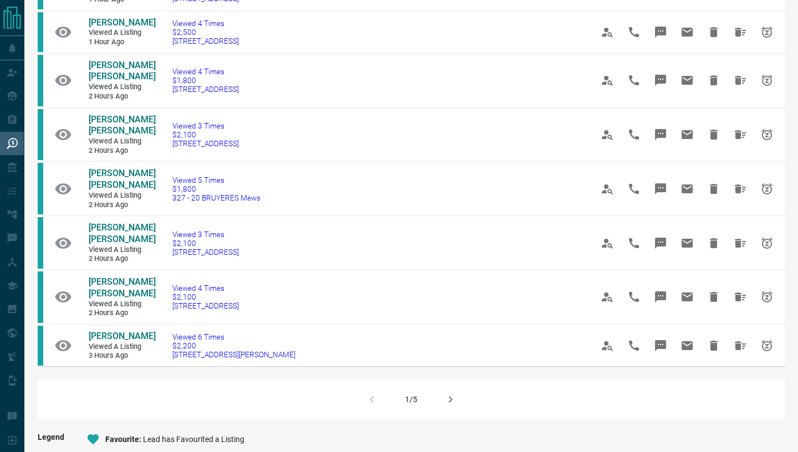
click at [448, 393] on icon "button" at bounding box center [450, 399] width 13 height 13
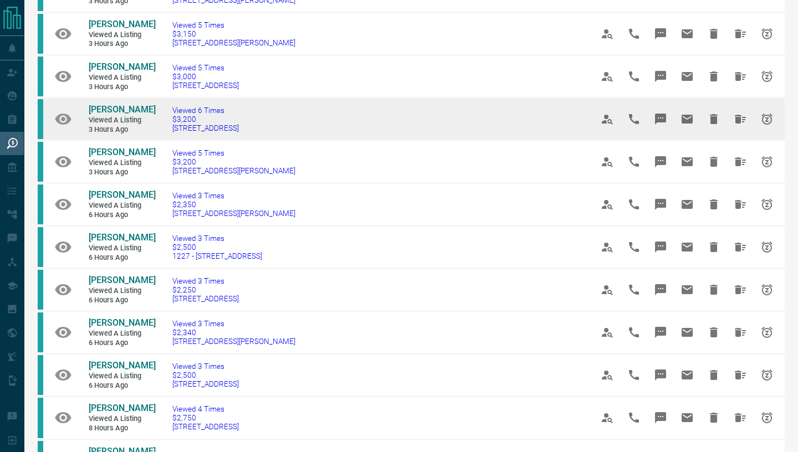
scroll to position [115, 0]
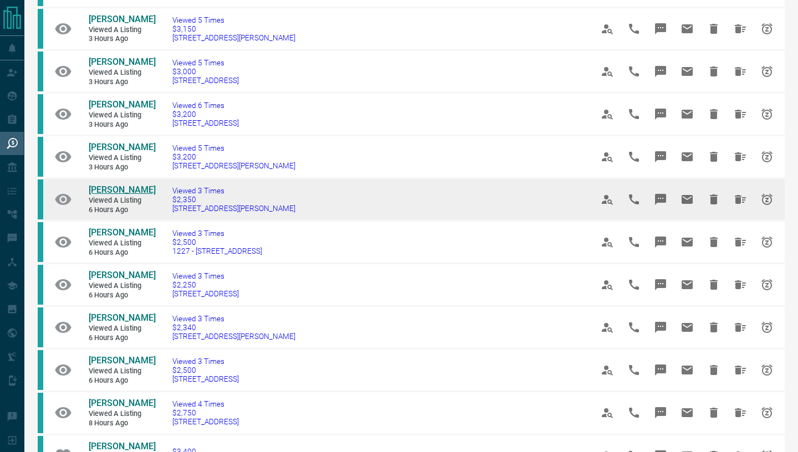
click at [101, 188] on span "[PERSON_NAME]" at bounding box center [122, 189] width 67 height 11
